Goal: Find specific page/section: Find specific page/section

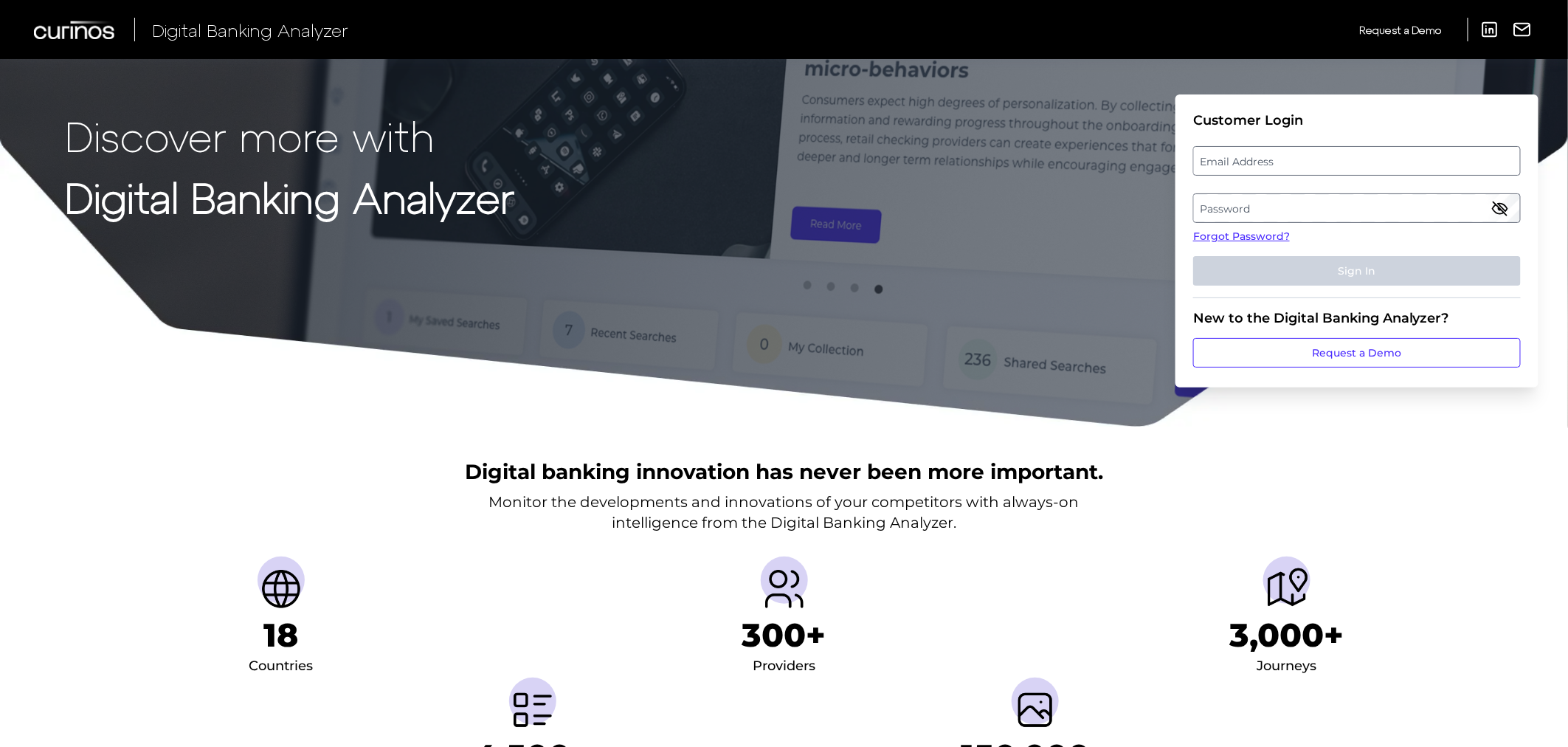
click at [1270, 160] on label "Email Address" at bounding box center [1357, 160] width 325 height 26
click at [1270, 160] on input "email" at bounding box center [1357, 161] width 328 height 29
type input "[PERSON_NAME][EMAIL_ADDRESS][DOMAIN_NAME]"
drag, startPoint x: 1269, startPoint y: 219, endPoint x: 1265, endPoint y: 213, distance: 7.2
click at [1265, 213] on label "Password" at bounding box center [1357, 208] width 325 height 26
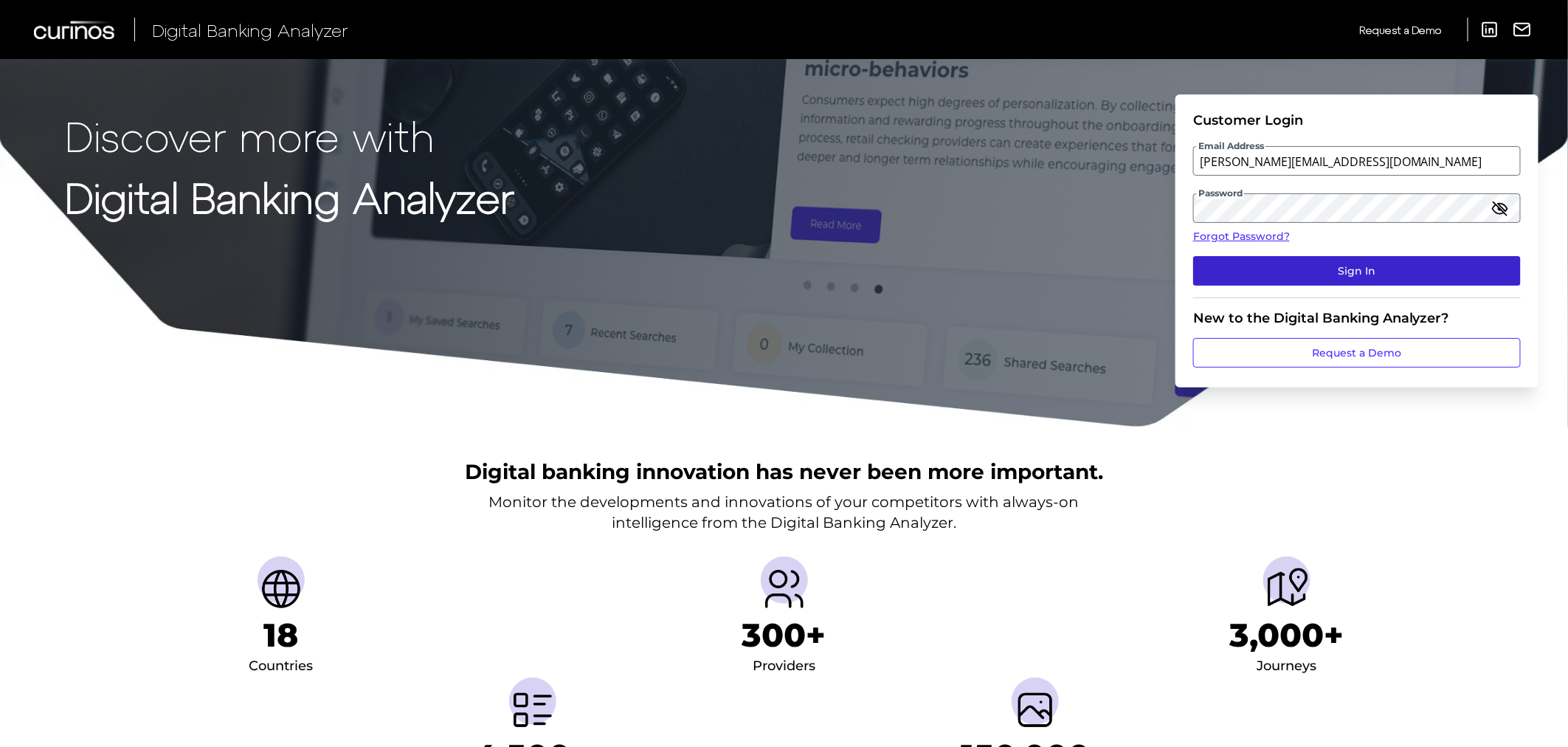
click at [1311, 271] on button "Sign In" at bounding box center [1357, 271] width 328 height 29
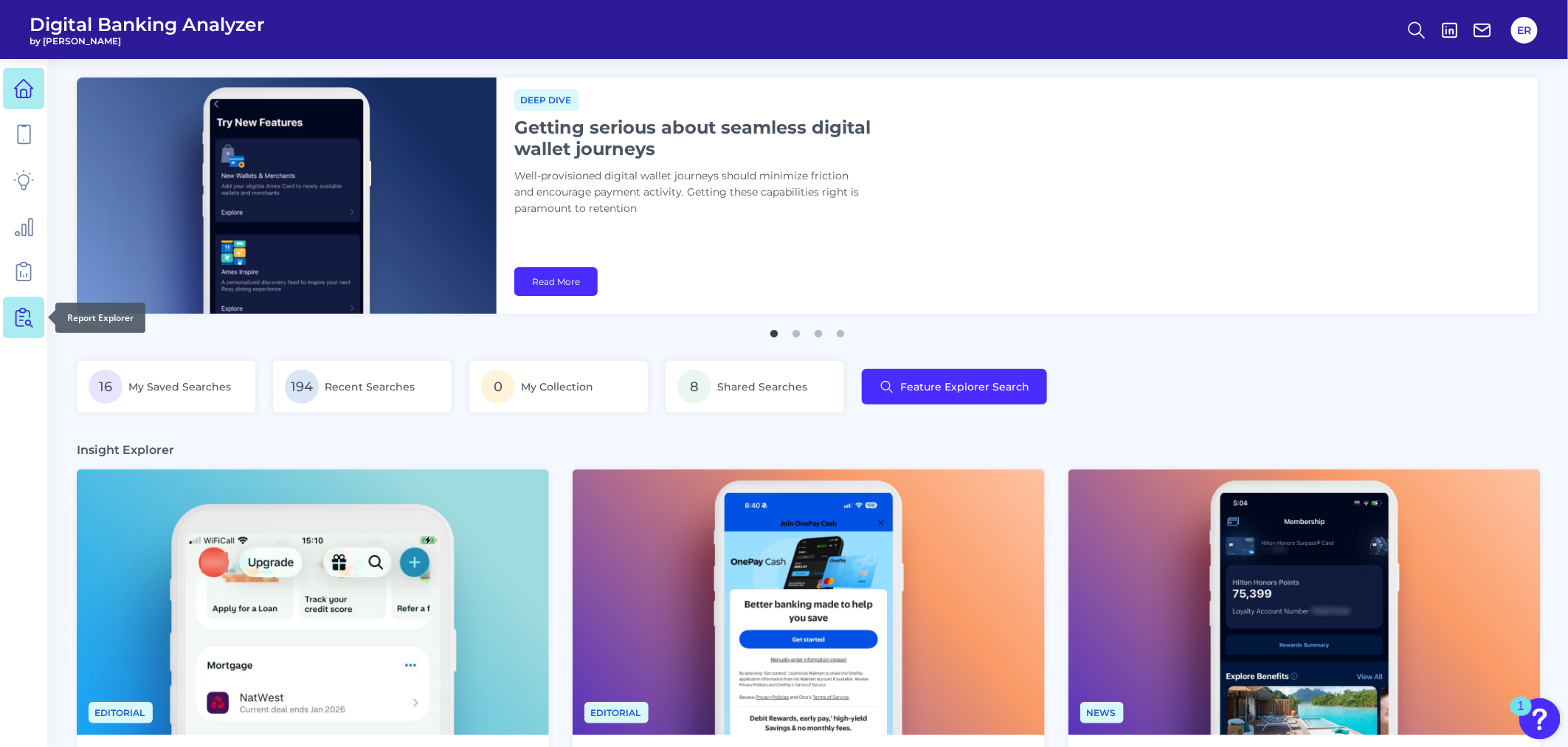
click at [32, 319] on icon at bounding box center [23, 317] width 21 height 21
